Goal: Find specific page/section

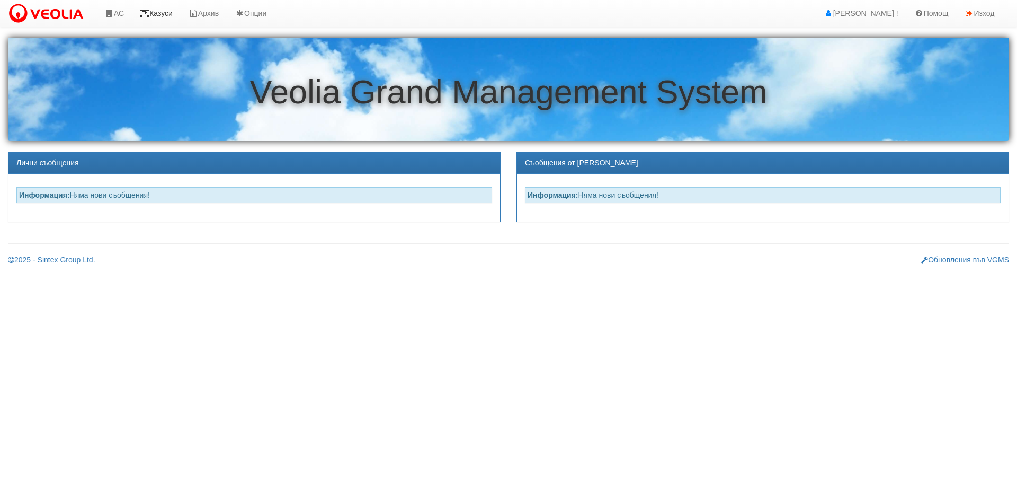
click at [163, 12] on link "Казуси" at bounding box center [156, 13] width 49 height 26
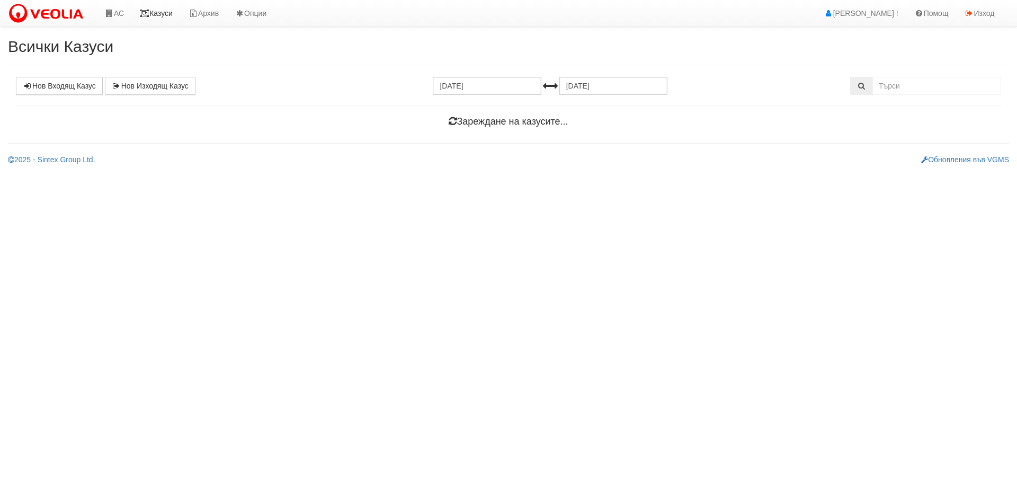
click at [170, 14] on link "Казуси" at bounding box center [156, 13] width 49 height 26
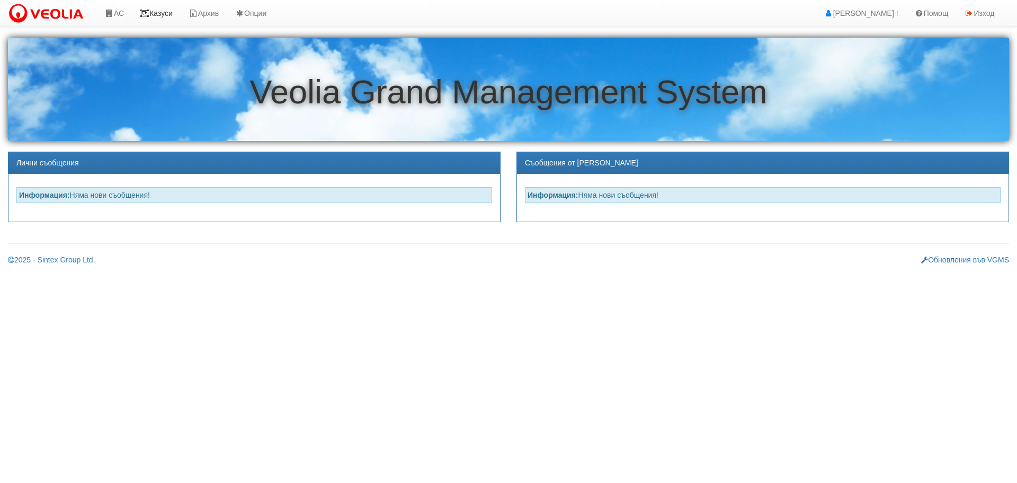
click at [171, 15] on link "Казуси" at bounding box center [156, 13] width 49 height 26
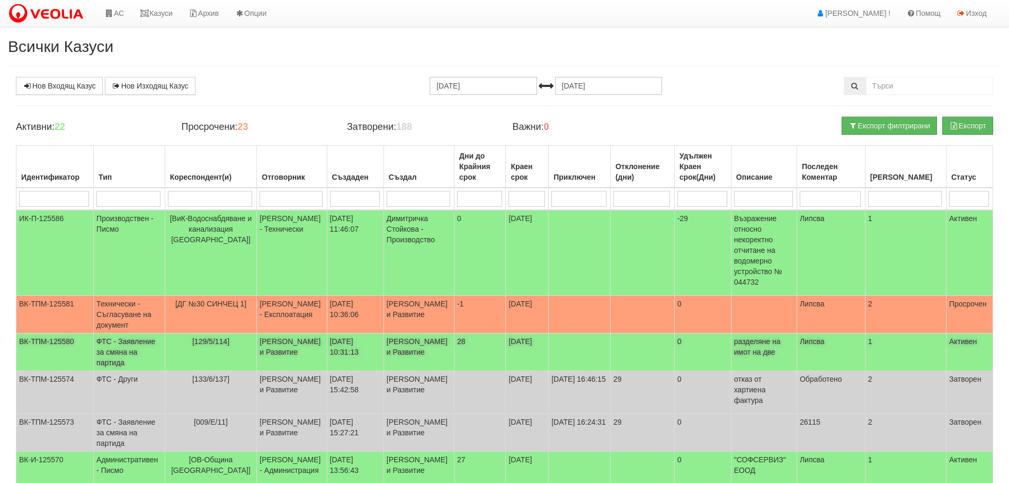
click at [134, 351] on td "ФТС - Заявление за смяна на партида" at bounding box center [130, 352] width 72 height 38
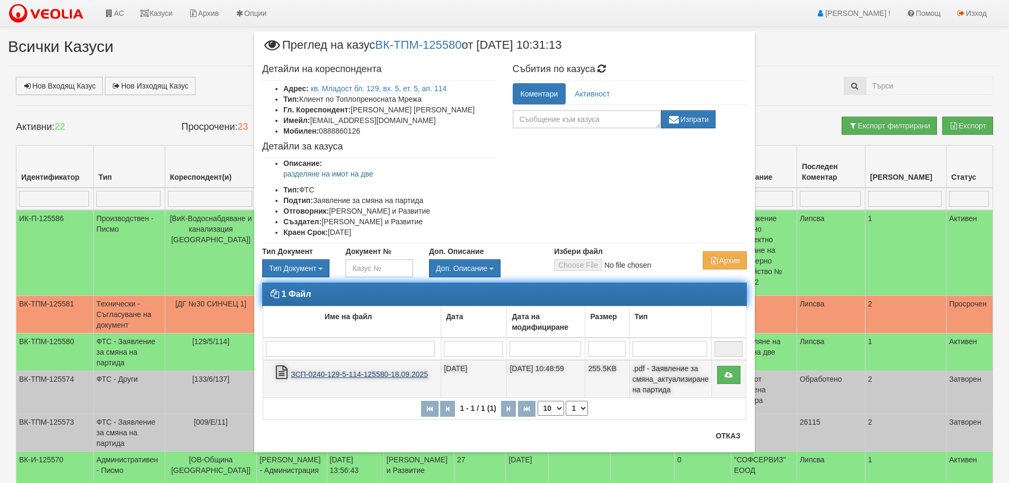
click at [382, 374] on link "ЗСП-0240-129-5-114-125580-18.09.2025" at bounding box center [359, 374] width 137 height 8
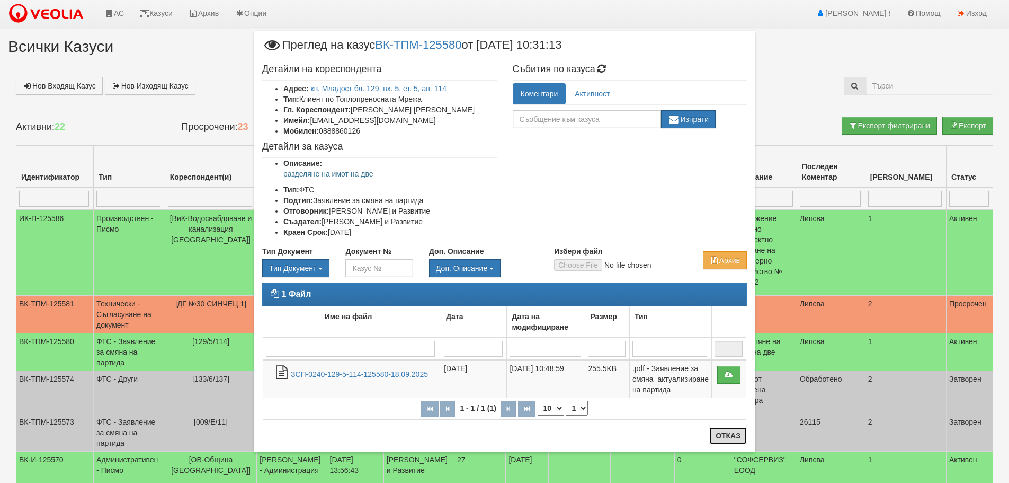
click at [730, 435] on button "Отказ" at bounding box center [728, 435] width 38 height 17
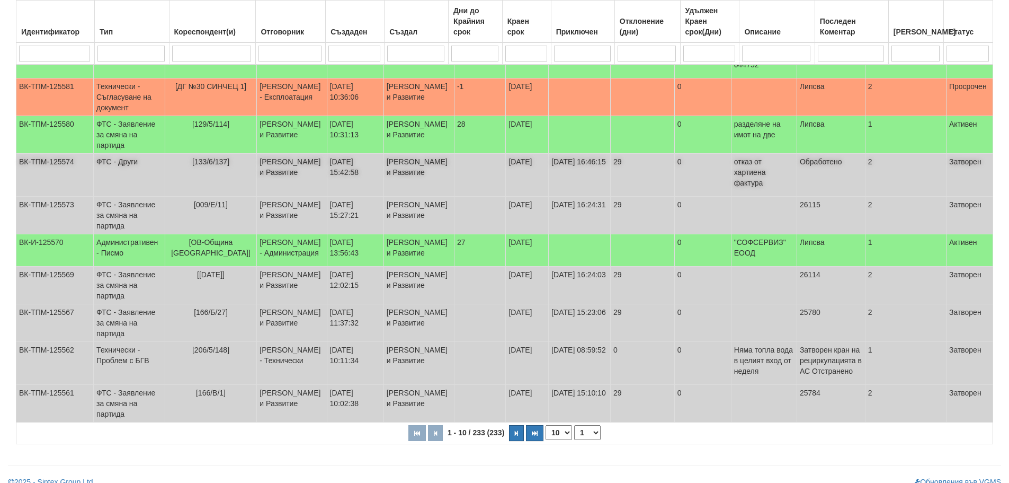
scroll to position [265, 0]
